Goal: Task Accomplishment & Management: Manage account settings

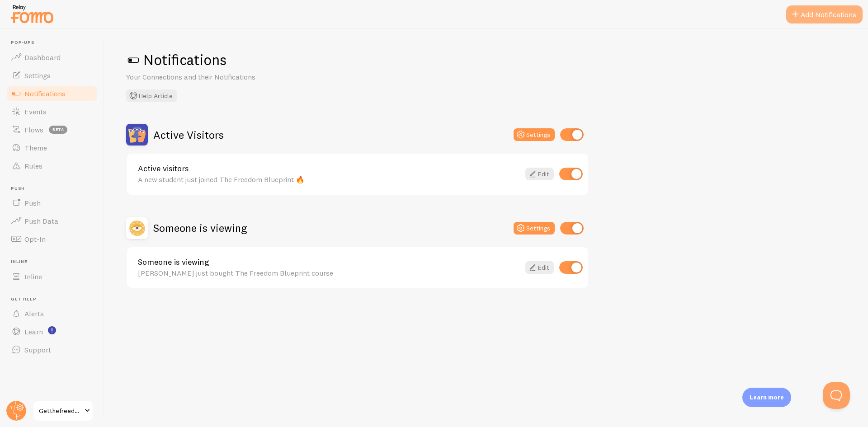
click at [840, 21] on button "Add Notifications" at bounding box center [824, 14] width 76 height 18
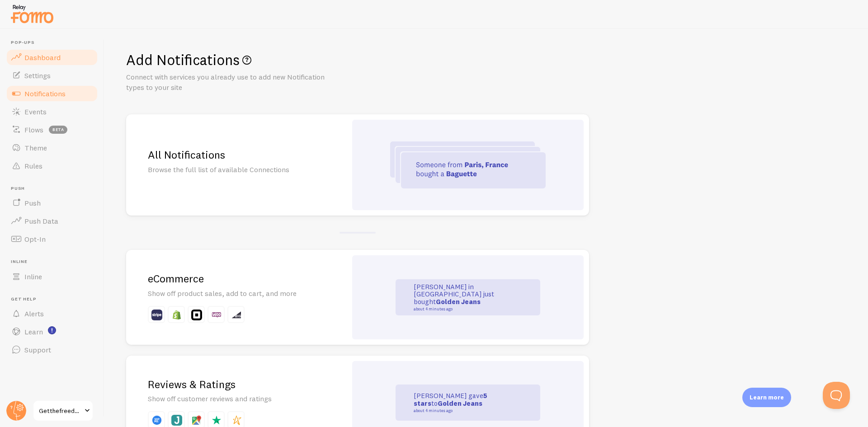
click at [40, 62] on link "Dashboard" at bounding box center [51, 57] width 93 height 18
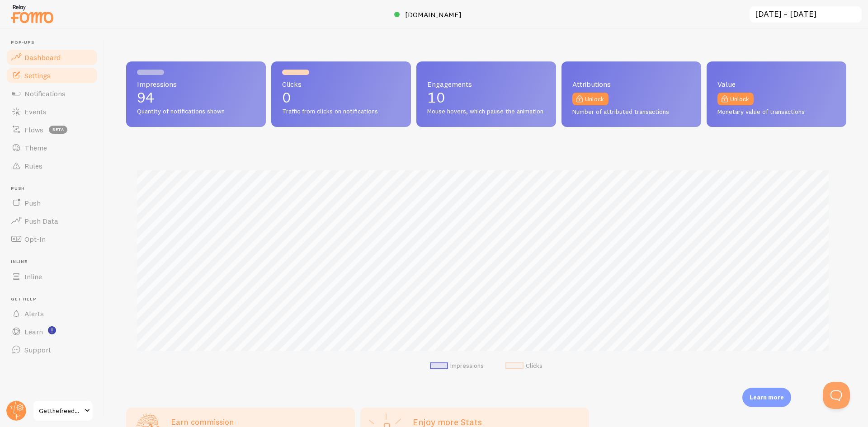
scroll to position [237, 714]
click at [38, 76] on span "Settings" at bounding box center [37, 75] width 26 height 9
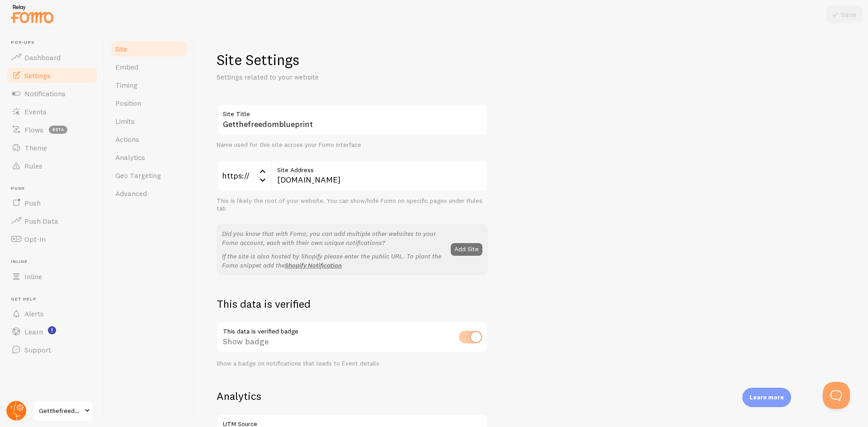
click at [13, 402] on circle at bounding box center [16, 411] width 20 height 20
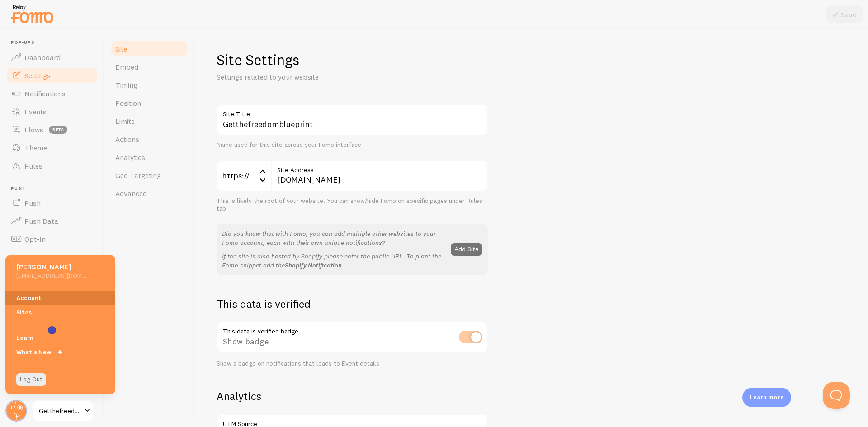
click at [34, 298] on link "Account" at bounding box center [60, 298] width 110 height 14
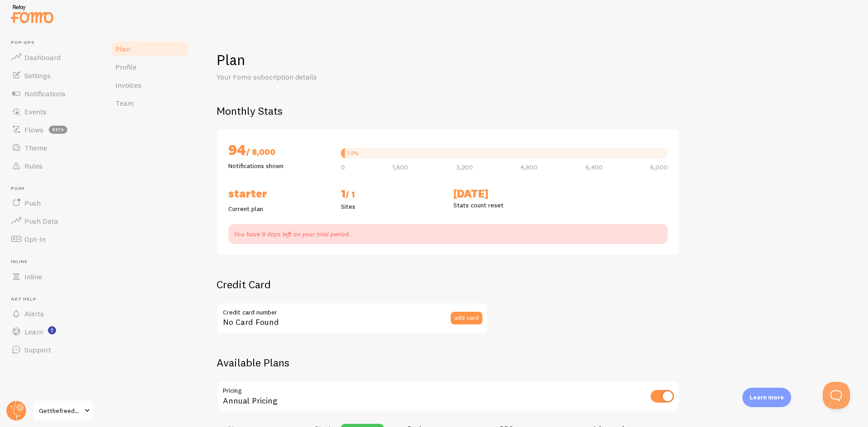
checkbox input "true"
click at [128, 88] on span "Invoices" at bounding box center [128, 84] width 26 height 9
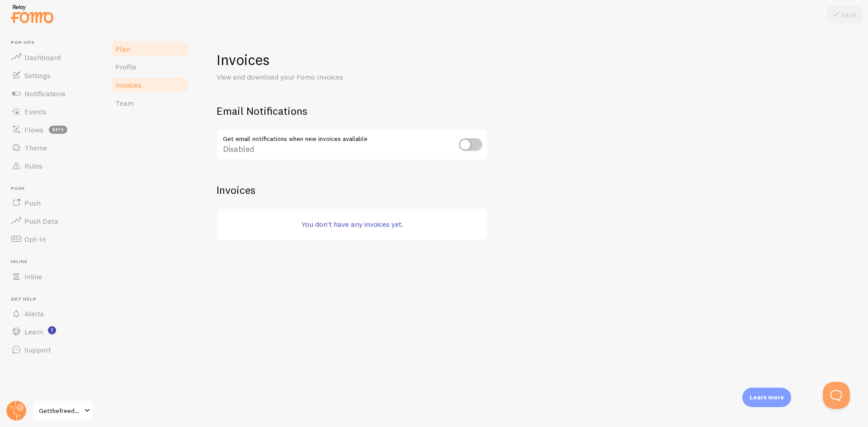
click at [135, 56] on link "Plan" at bounding box center [149, 49] width 79 height 18
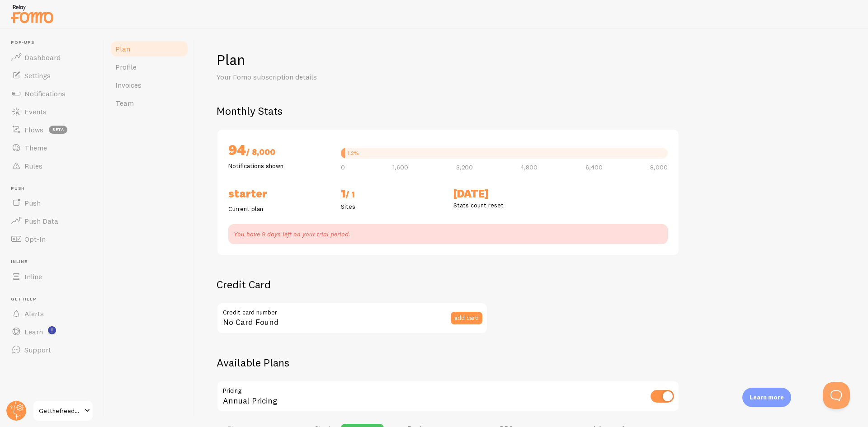
checkbox input "true"
drag, startPoint x: 235, startPoint y: 232, endPoint x: 349, endPoint y: 233, distance: 114.4
click at [349, 233] on p "You have 9 days left on your trial period." at bounding box center [448, 234] width 429 height 9
copy p "You have 9 days left on your trial period."
